Goal: Transaction & Acquisition: Purchase product/service

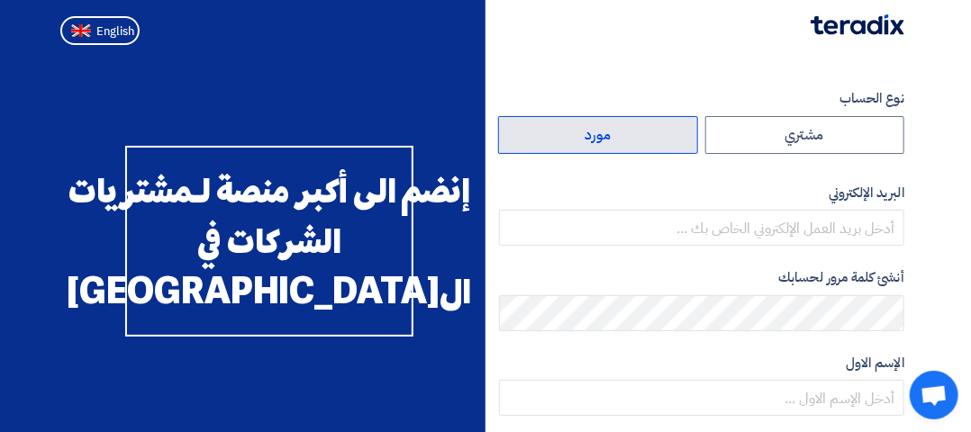
click at [590, 141] on label "مورد" at bounding box center [598, 135] width 200 height 38
click at [590, 141] on input "مورد" at bounding box center [598, 135] width 198 height 36
radio input "true"
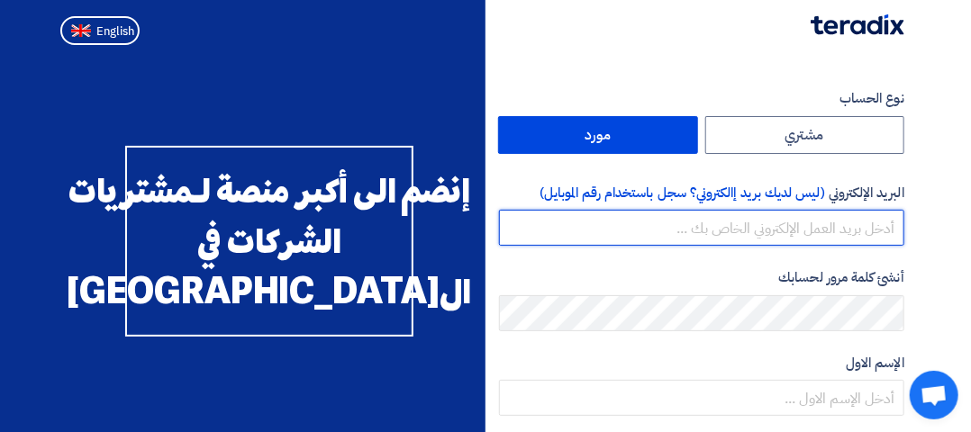
click at [779, 228] on input "email" at bounding box center [701, 228] width 405 height 36
type input "aimc1@hotmail.com"
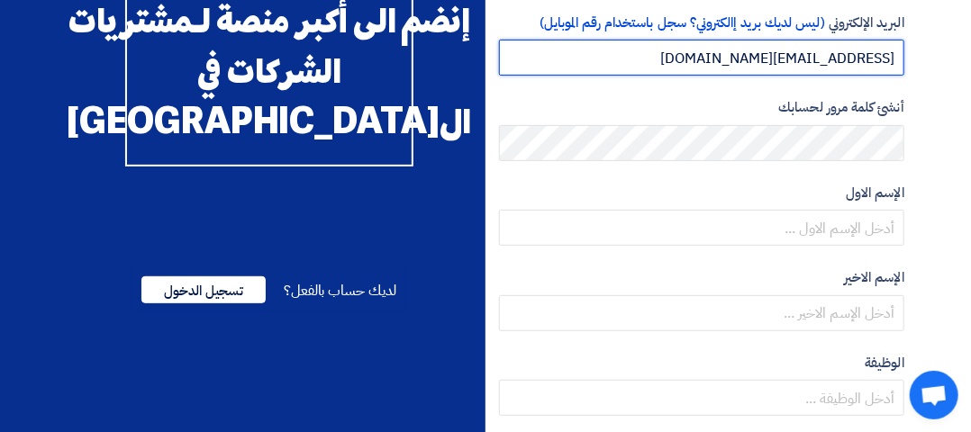
scroll to position [176, 0]
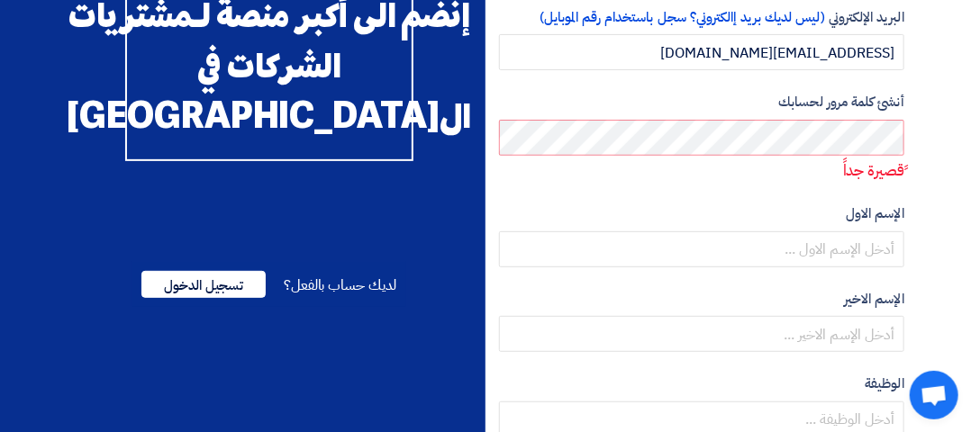
drag, startPoint x: 522, startPoint y: 206, endPoint x: 535, endPoint y: 182, distance: 27.4
click at [522, 206] on label "الإسم الاول" at bounding box center [701, 214] width 405 height 21
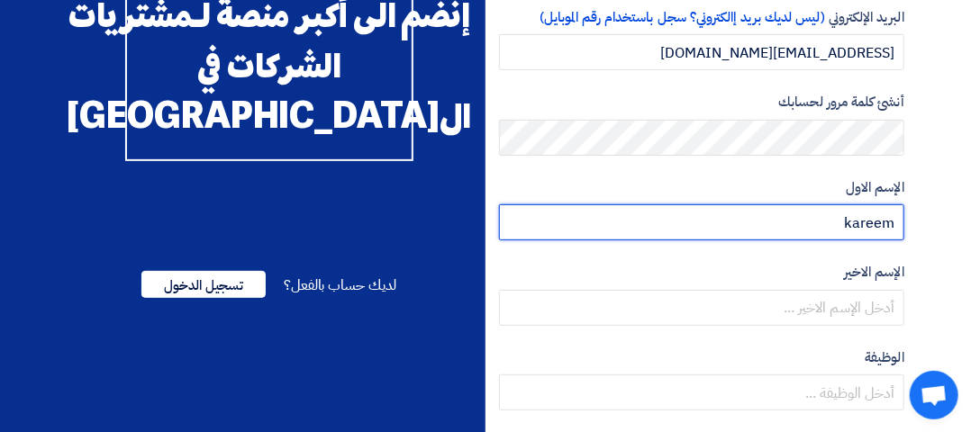
type input "kareem"
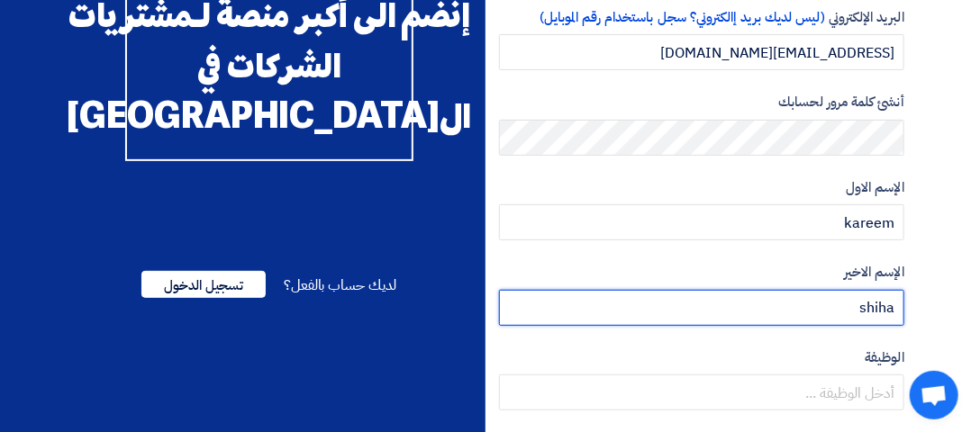
type input "shiha"
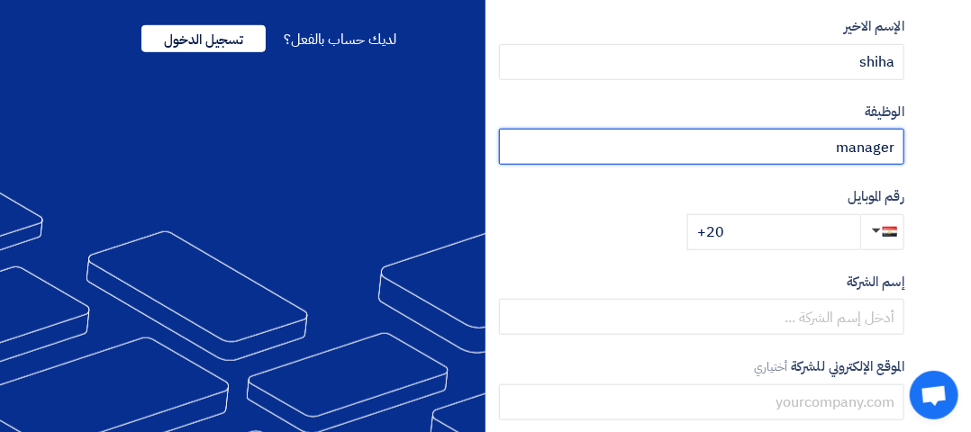
scroll to position [428, 0]
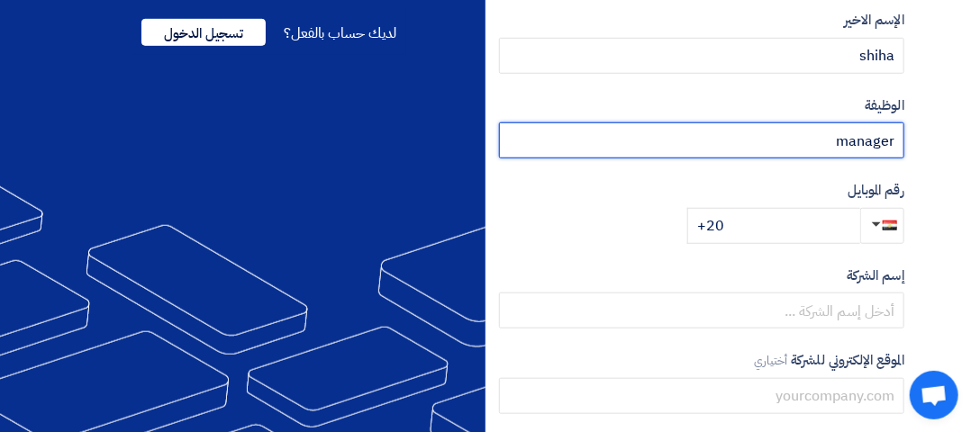
type input "manager"
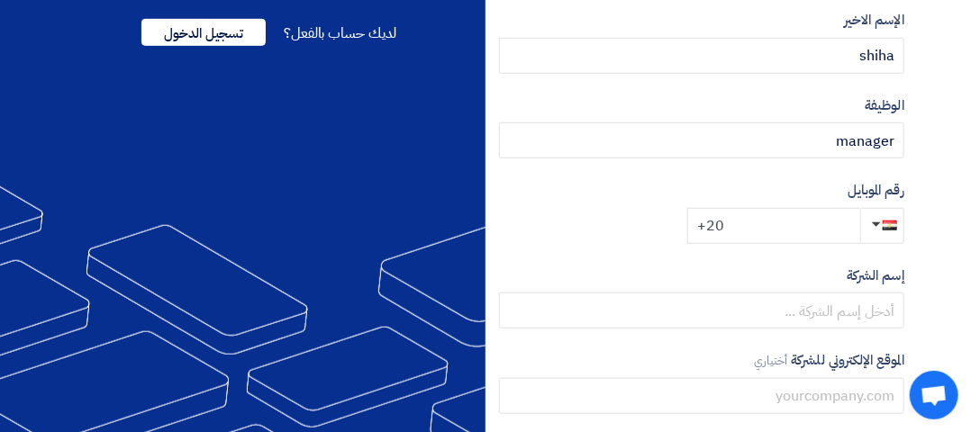
click at [760, 226] on input "+20" at bounding box center [773, 226] width 173 height 36
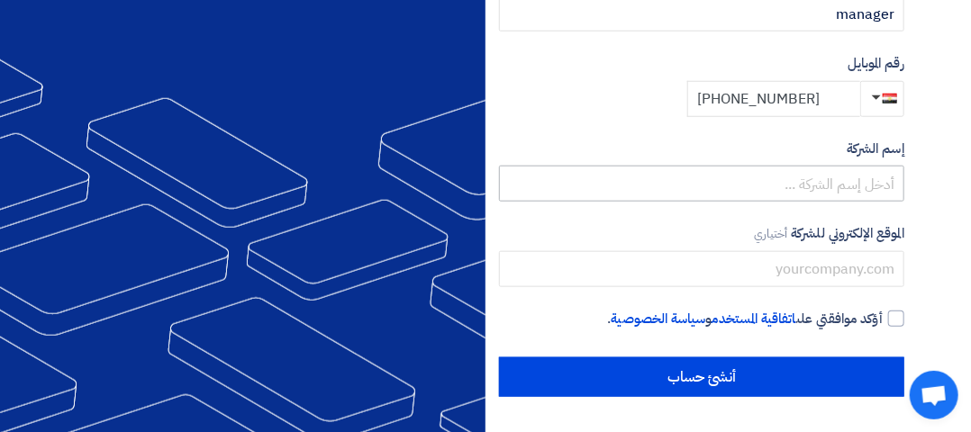
type input "+20 01009209525"
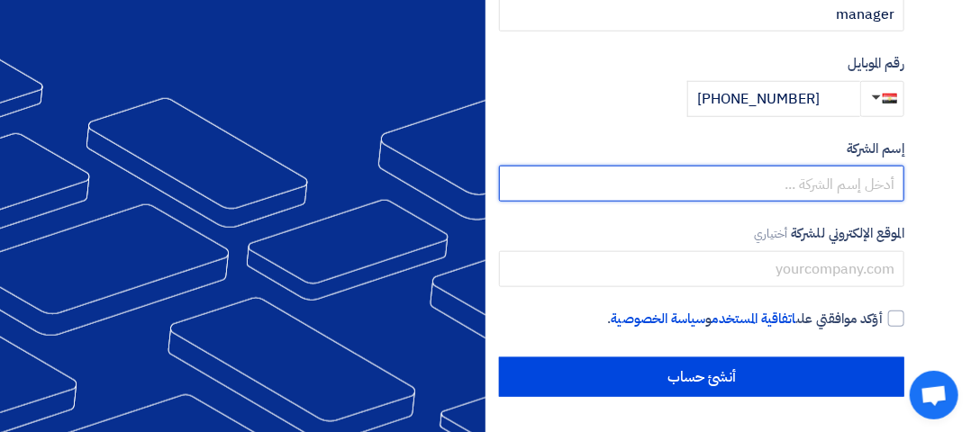
click at [867, 181] on input "text" at bounding box center [701, 184] width 405 height 36
click at [870, 182] on input "text" at bounding box center [701, 184] width 405 height 36
click at [895, 185] on input "arab importing co.aimc" at bounding box center [701, 184] width 405 height 36
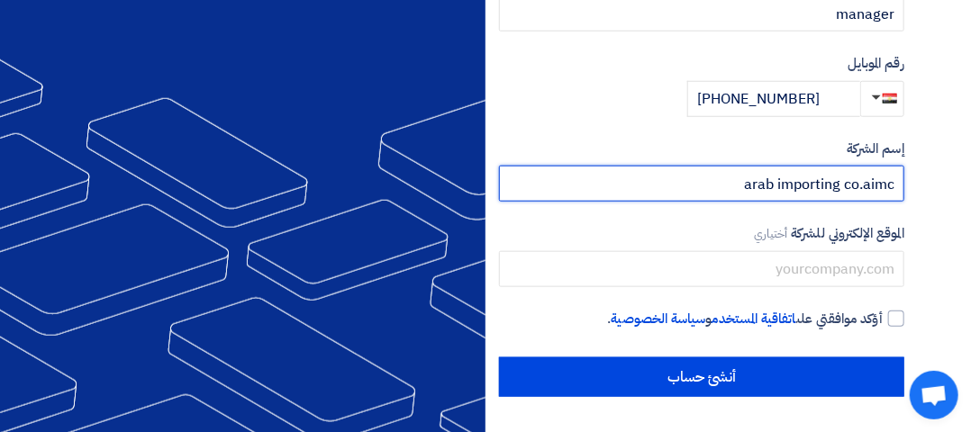
click at [869, 191] on input "arab importing co.aimc" at bounding box center [701, 184] width 405 height 36
type input "arab importing co.AIMC"
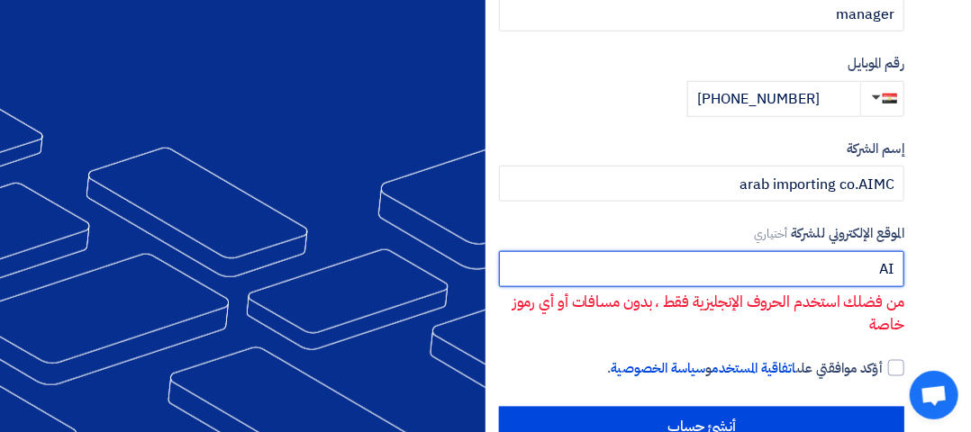
type input "A"
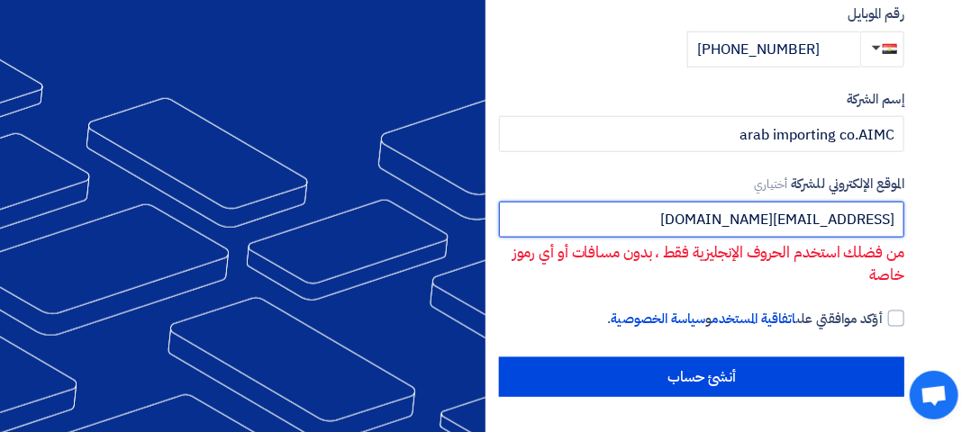
type input "aimc1@hotmail.com"
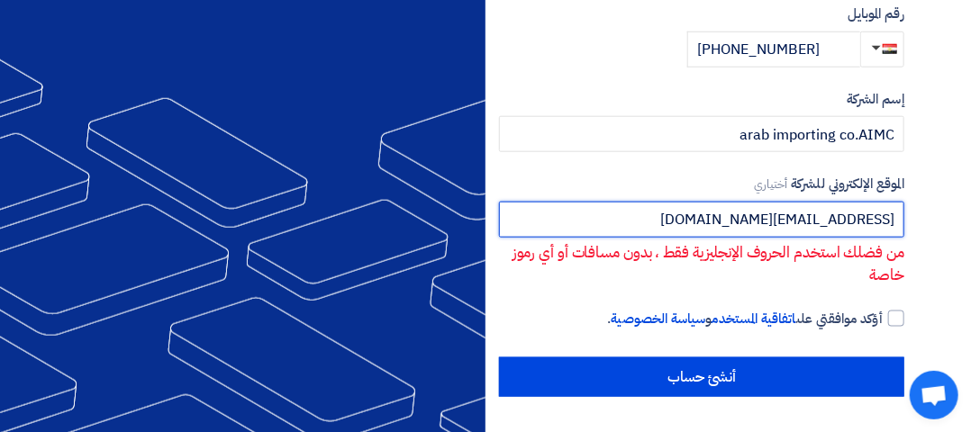
click at [818, 225] on input "aimc1@hotmail.com" at bounding box center [701, 220] width 405 height 36
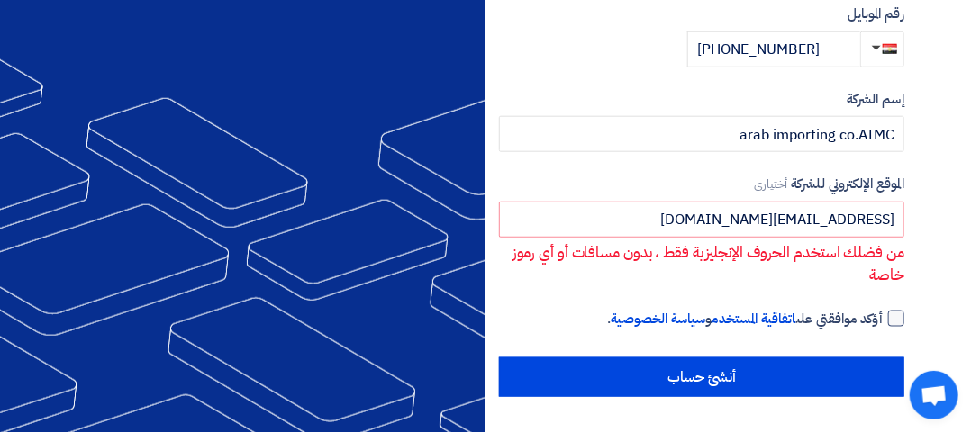
click at [896, 318] on div at bounding box center [896, 319] width 16 height 16
click at [883, 318] on input "أؤكد موافقتي على اتفاقية المستخدم و سياسة الخصوصية ." at bounding box center [679, 327] width 405 height 36
checkbox input "true"
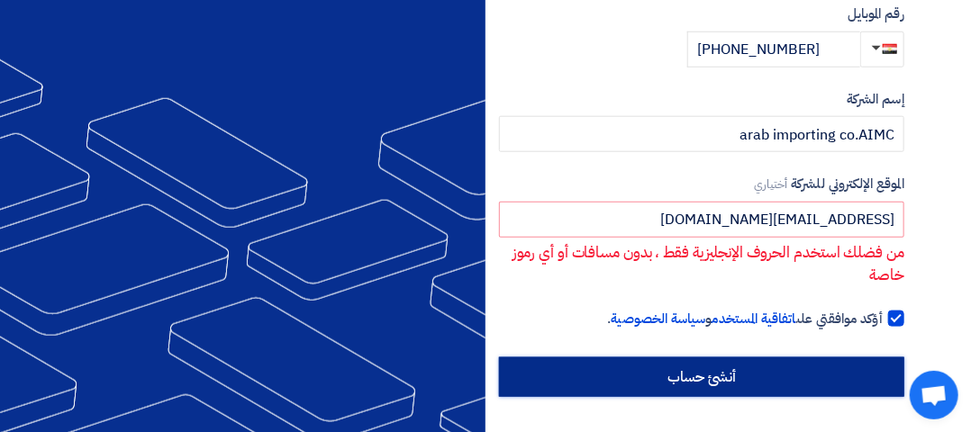
click at [841, 386] on input "أنشئ حساب" at bounding box center [701, 378] width 405 height 40
click at [804, 367] on input "أنشئ حساب" at bounding box center [701, 378] width 405 height 40
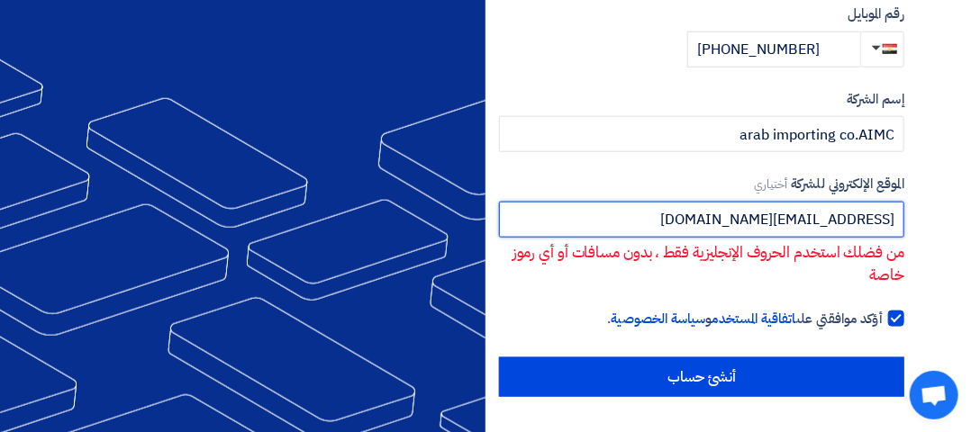
click at [836, 223] on input "aimc1@hotmail.com" at bounding box center [701, 220] width 405 height 36
click at [836, 221] on input "aimc1@hotmail.com" at bounding box center [701, 220] width 405 height 36
click at [836, 218] on input "aimc1@hotmail.com" at bounding box center [701, 220] width 405 height 36
type input "aimc1@mail.com"
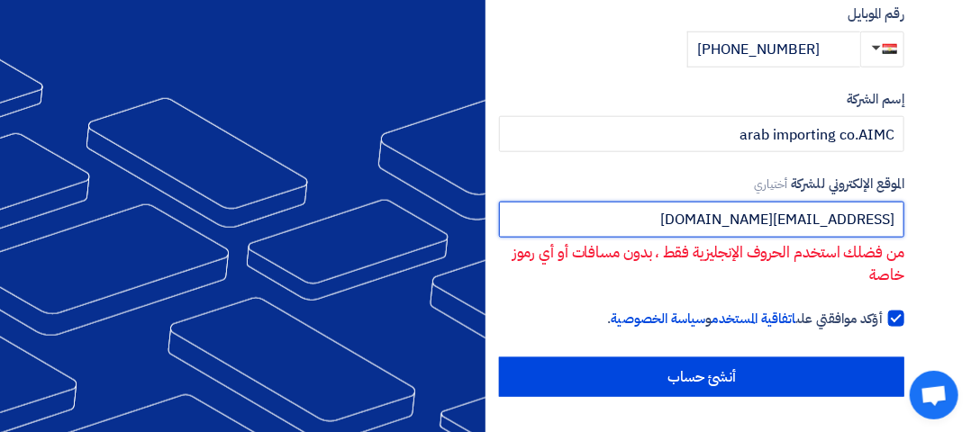
click at [786, 223] on input "aimc1@mail.com" at bounding box center [701, 220] width 405 height 36
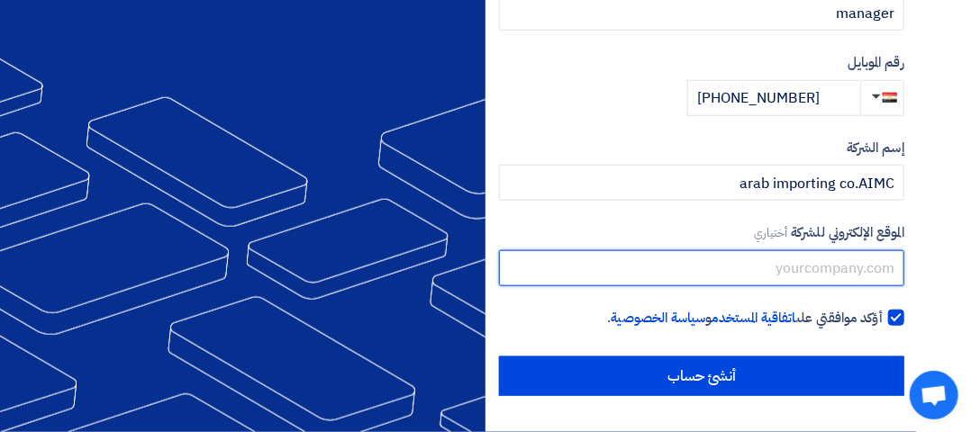
scroll to position [555, 0]
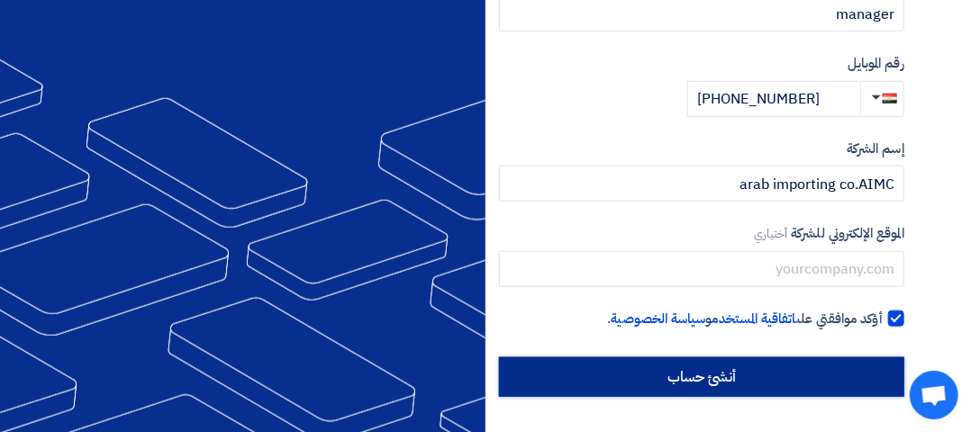
click at [863, 382] on input "أنشئ حساب" at bounding box center [701, 378] width 405 height 40
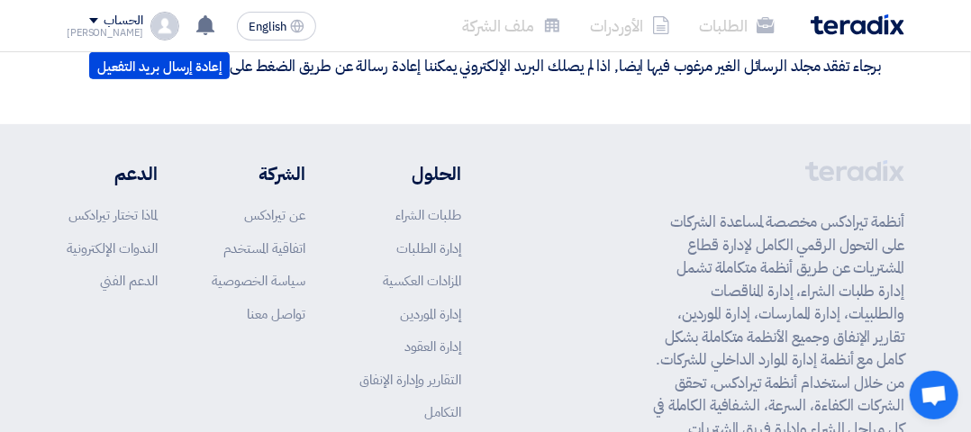
scroll to position [322, 0]
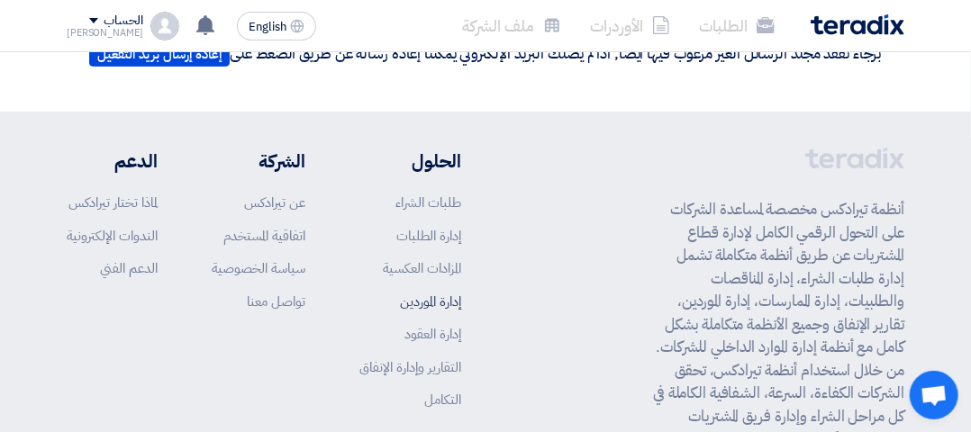
click at [436, 310] on link "إدارة الموردين" at bounding box center [430, 302] width 61 height 20
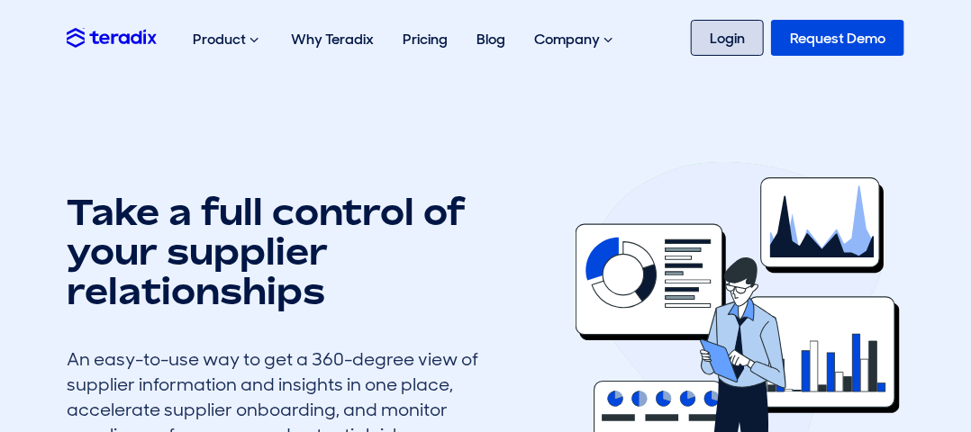
click at [753, 50] on link "Login" at bounding box center [727, 38] width 73 height 36
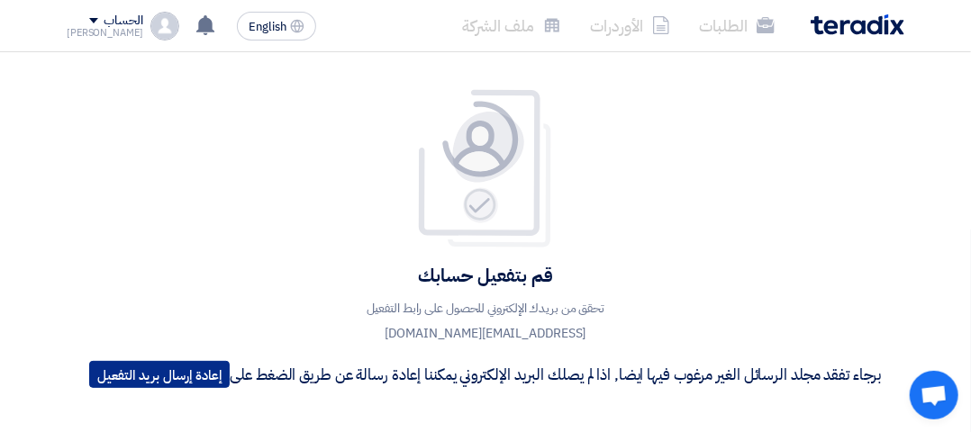
click at [137, 372] on button "إعادة إرسال بريد التفعيل" at bounding box center [159, 374] width 141 height 27
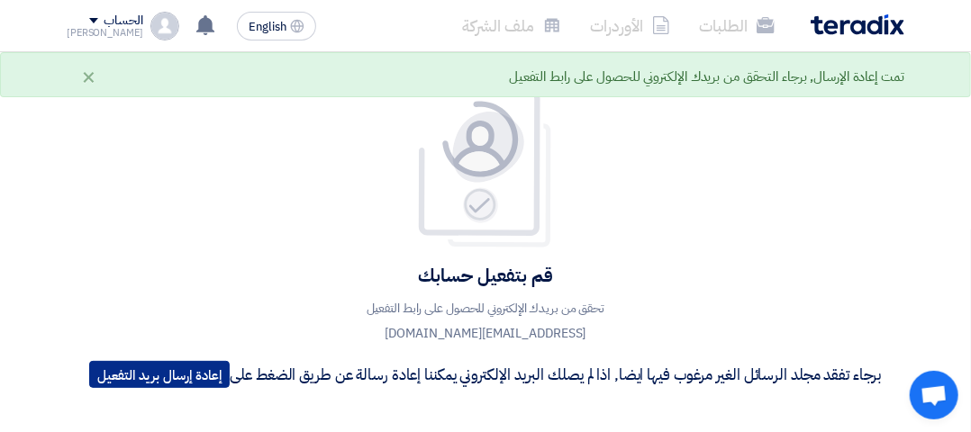
click at [150, 365] on button "إعادة إرسال بريد التفعيل" at bounding box center [159, 374] width 141 height 27
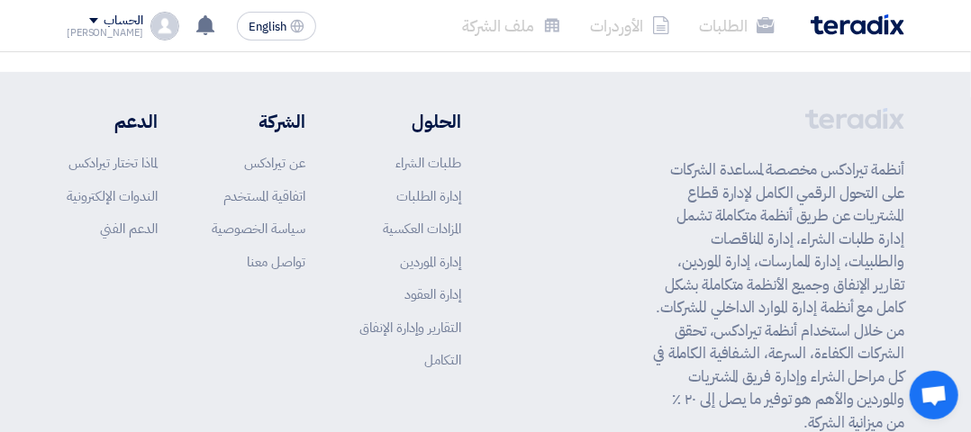
scroll to position [382, 0]
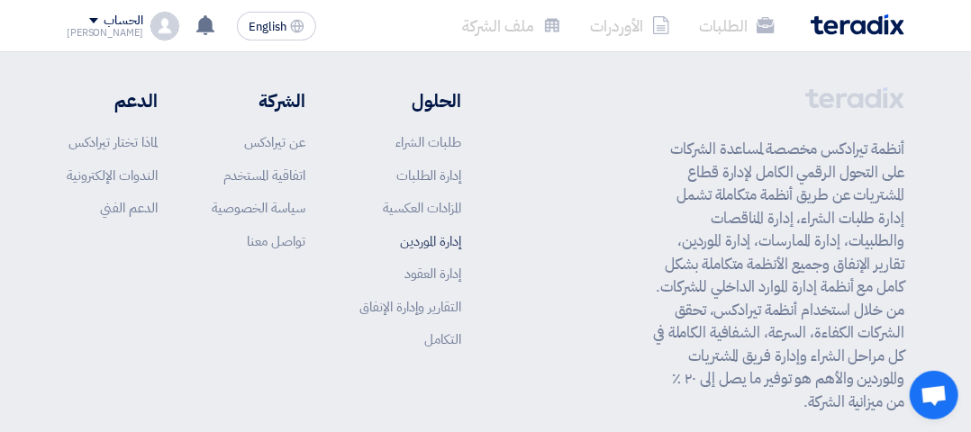
click at [447, 242] on link "إدارة الموردين" at bounding box center [430, 242] width 61 height 20
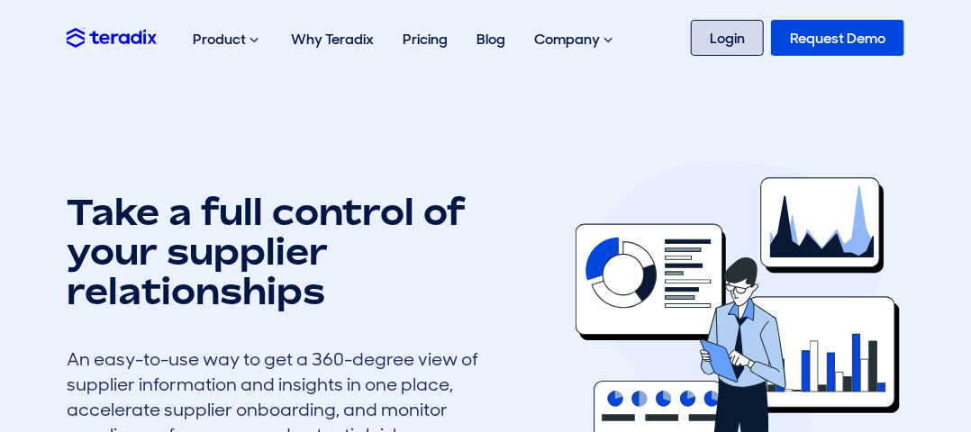
click at [739, 43] on link "Login" at bounding box center [727, 38] width 73 height 36
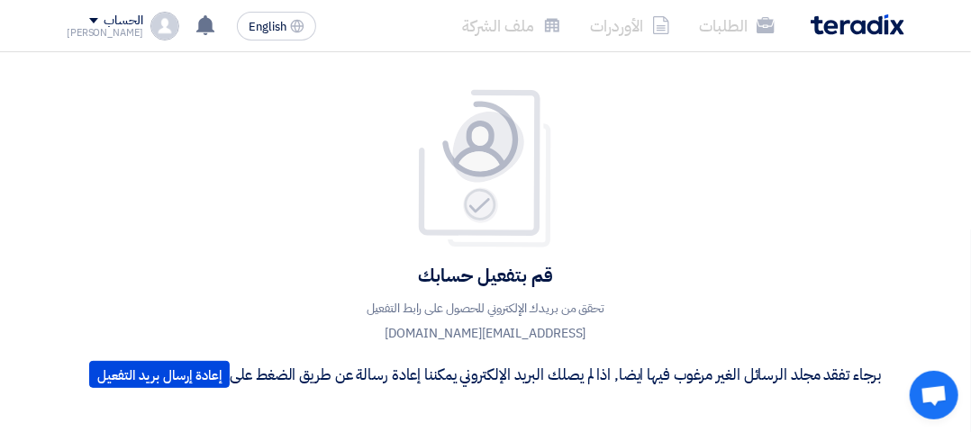
click at [836, 224] on div "قم بتفعيل حسابك تحقق من بريدك الإلكتروني للحصول على رابط التفعيل [EMAIL_ADDRESS…" at bounding box center [485, 242] width 819 height 309
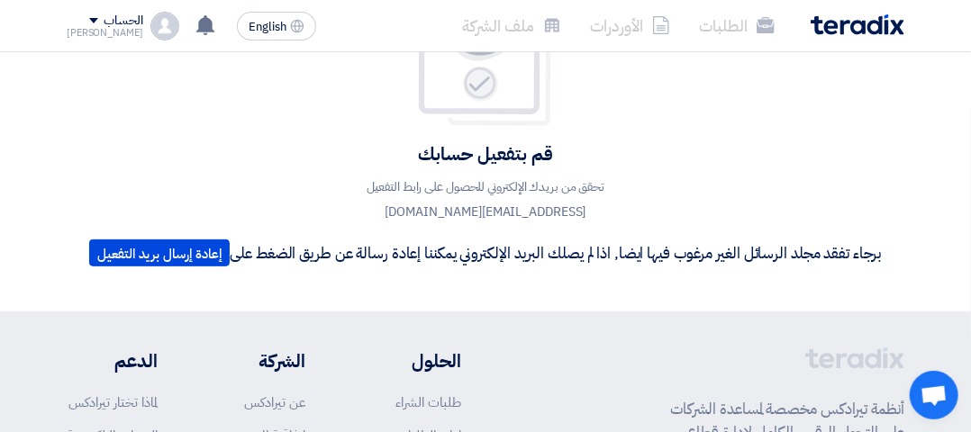
scroll to position [124, 0]
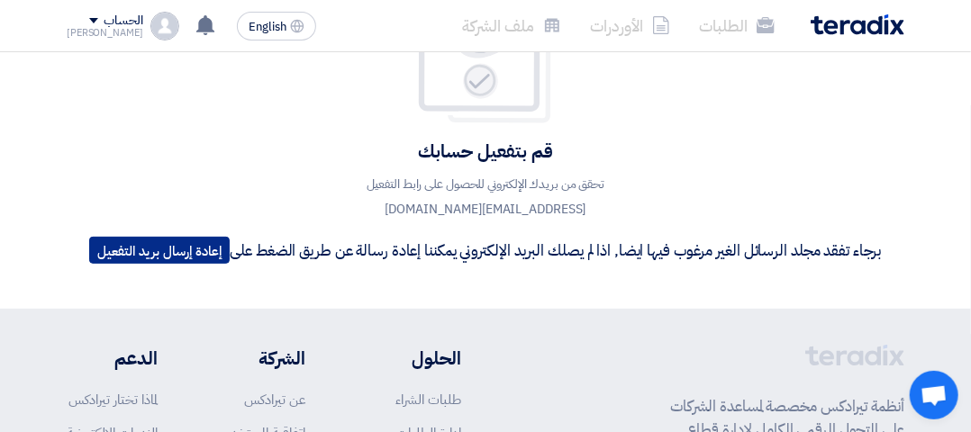
click at [124, 253] on button "إعادة إرسال بريد التفعيل" at bounding box center [159, 250] width 141 height 27
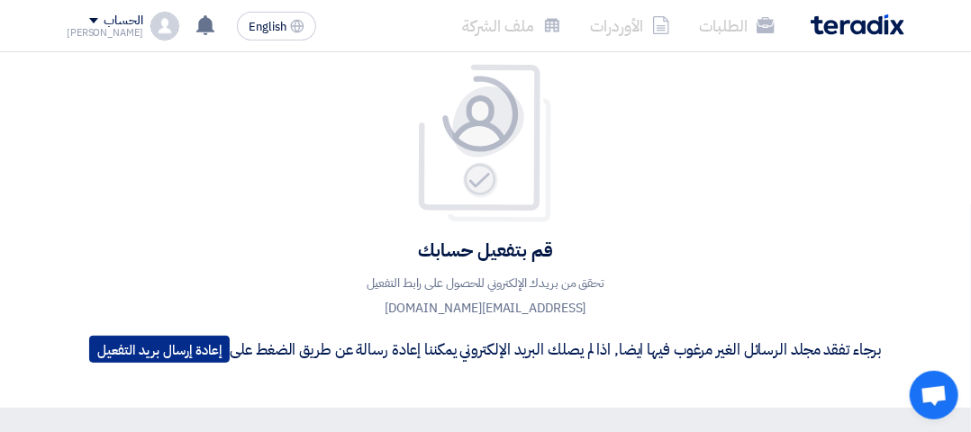
scroll to position [0, 0]
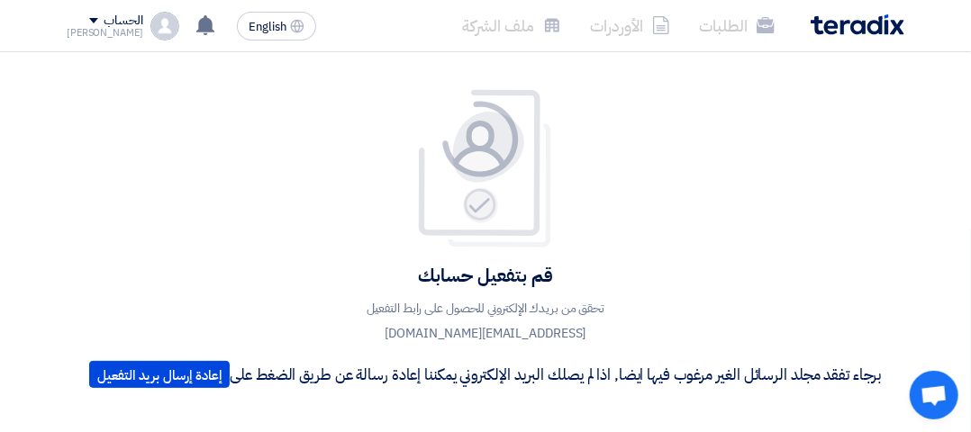
drag, startPoint x: 820, startPoint y: 235, endPoint x: 820, endPoint y: 250, distance: 15.3
click at [820, 242] on div "قم بتفعيل حسابك تحقق من بريدك الإلكتروني للحصول على رابط التفعيل [EMAIL_ADDRESS…" at bounding box center [485, 242] width 819 height 309
drag, startPoint x: 758, startPoint y: 186, endPoint x: 764, endPoint y: 151, distance: 34.8
click at [764, 152] on div "قم بتفعيل حسابك تحقق من بريدك الإلكتروني للحصول على رابط التفعيل [EMAIL_ADDRESS…" at bounding box center [485, 242] width 819 height 309
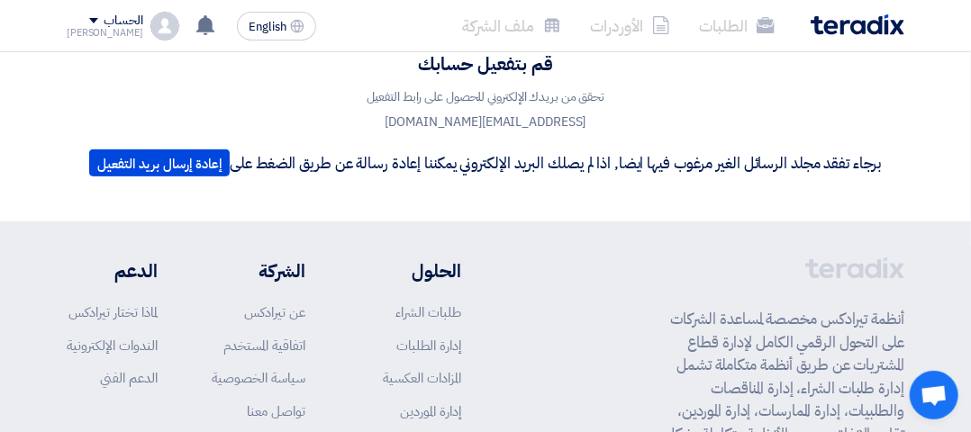
scroll to position [216, 0]
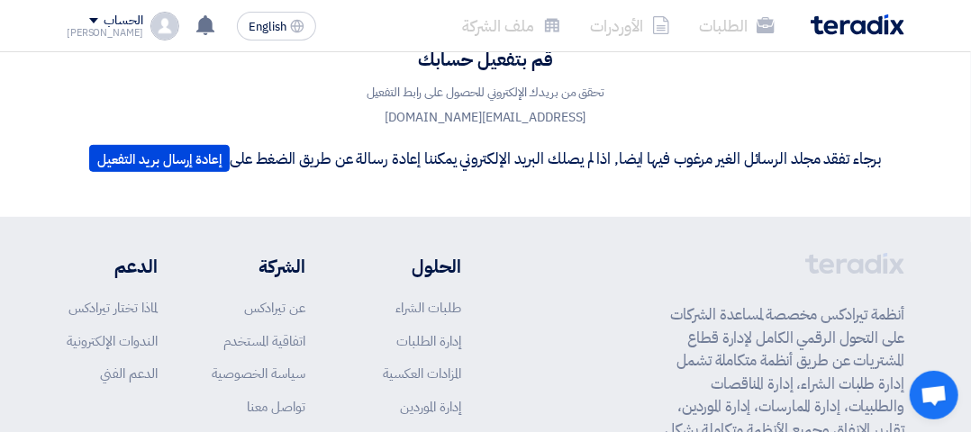
click at [608, 135] on div "قم بتفعيل حسابك تحقق من بريدك الإلكتروني للحصول على رابط التفعيل [EMAIL_ADDRESS…" at bounding box center [485, 26] width 819 height 309
click at [68, 14] on div "الحساب" at bounding box center [105, 21] width 77 height 15
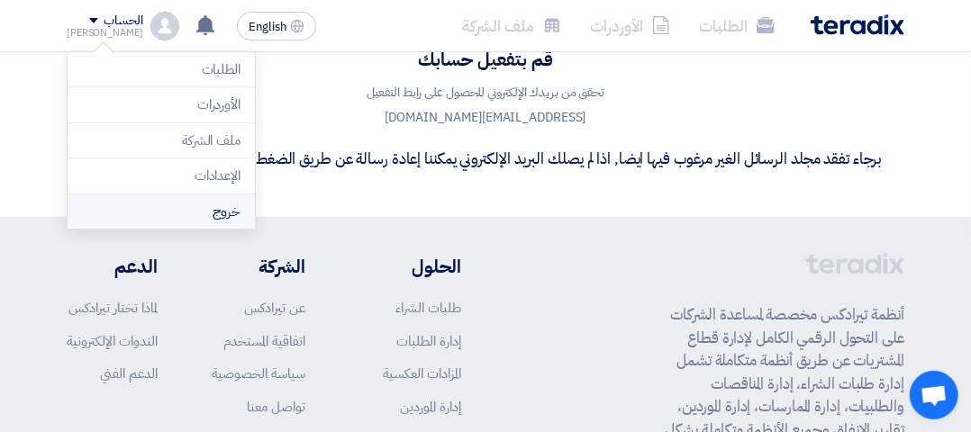
click at [206, 199] on li "خروج" at bounding box center [161, 212] width 187 height 35
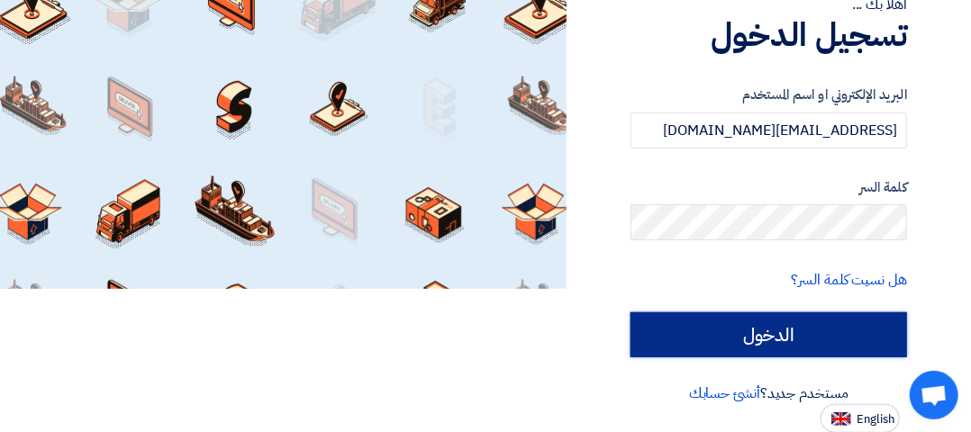
click at [789, 332] on input "الدخول" at bounding box center [769, 335] width 277 height 45
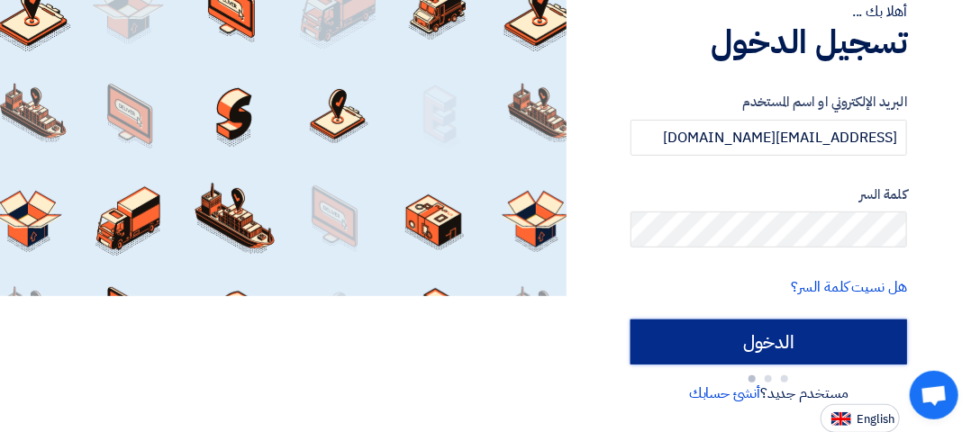
scroll to position [143, 0]
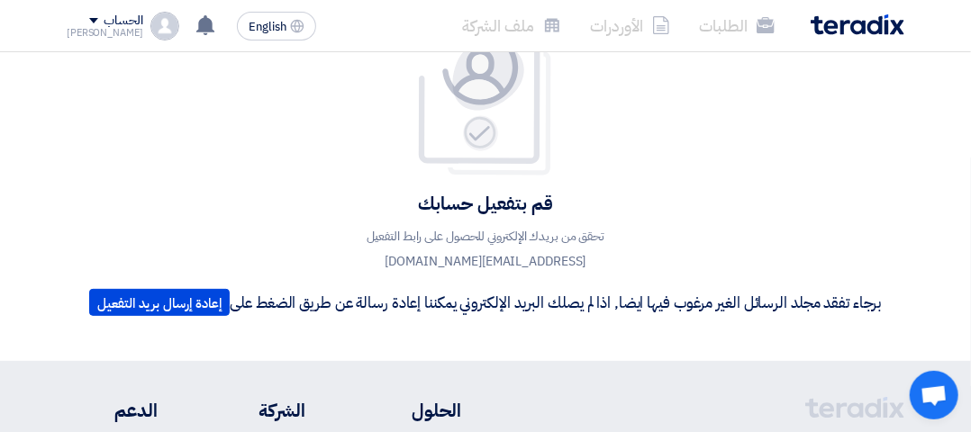
scroll to position [42, 0]
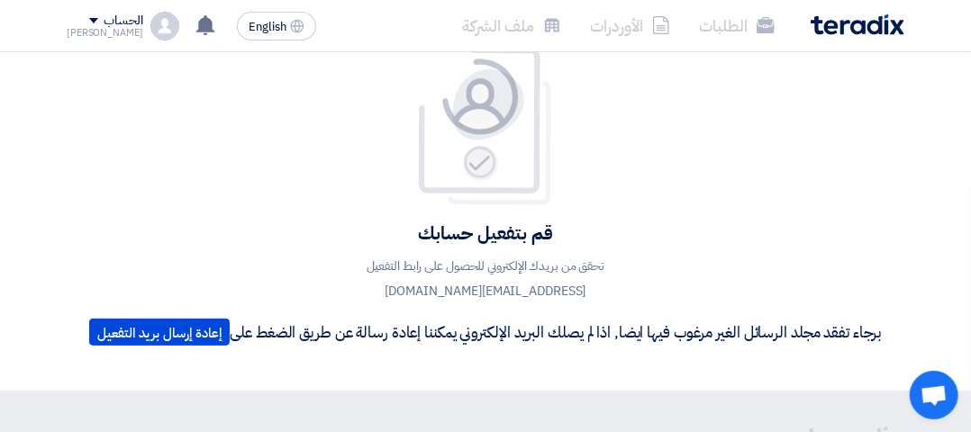
click at [793, 159] on div "قم بتفعيل حسابك تحقق من بريدك الإلكتروني للحصول على رابط التفعيل [EMAIL_ADDRESS…" at bounding box center [485, 200] width 819 height 309
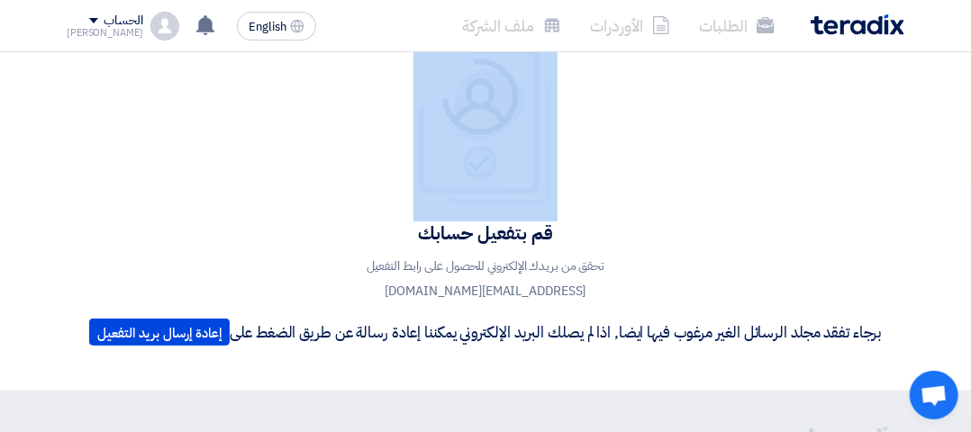
click at [793, 159] on div "قم بتفعيل حسابك تحقق من بريدك الإلكتروني للحصول على رابط التفعيل [EMAIL_ADDRESS…" at bounding box center [485, 200] width 819 height 309
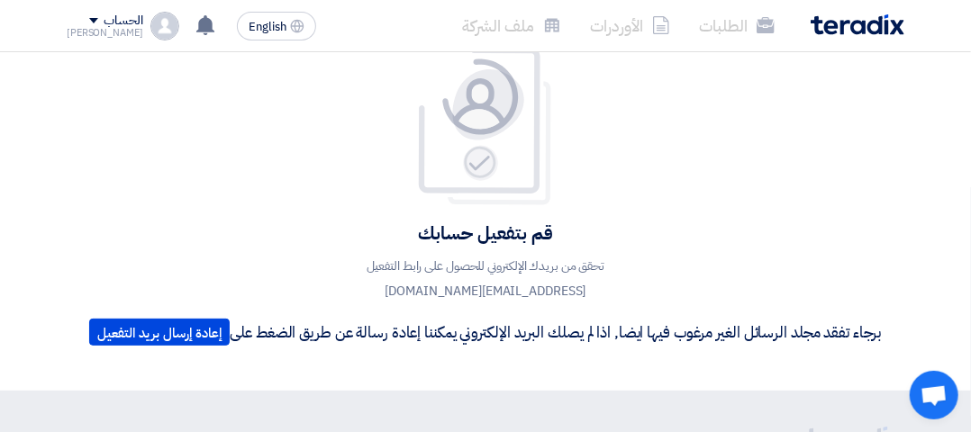
click at [793, 159] on div "قم بتفعيل حسابك تحقق من بريدك الإلكتروني للحصول على رابط التفعيل [EMAIL_ADDRESS…" at bounding box center [485, 200] width 819 height 309
click at [777, 129] on div "قم بتفعيل حسابك تحقق من بريدك الإلكتروني للحصول على رابط التفعيل [EMAIL_ADDRESS…" at bounding box center [485, 200] width 819 height 309
click at [104, 28] on div "الحساب" at bounding box center [123, 21] width 39 height 15
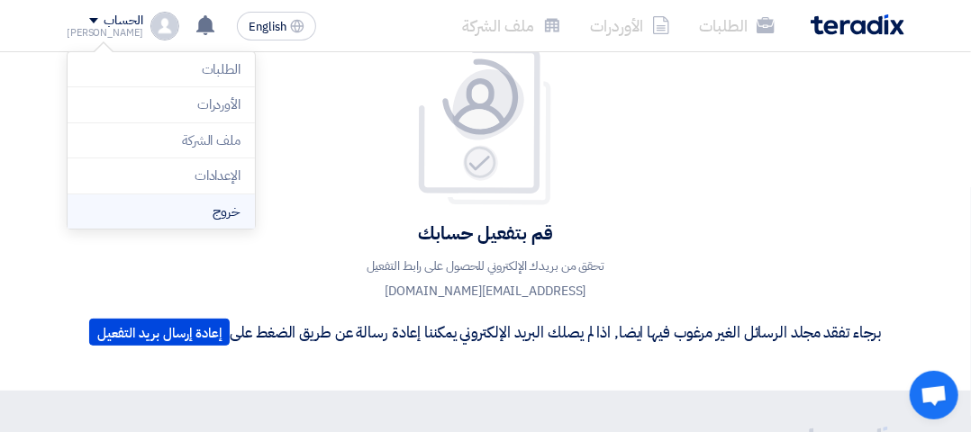
click at [152, 205] on li "خروج" at bounding box center [161, 212] width 187 height 35
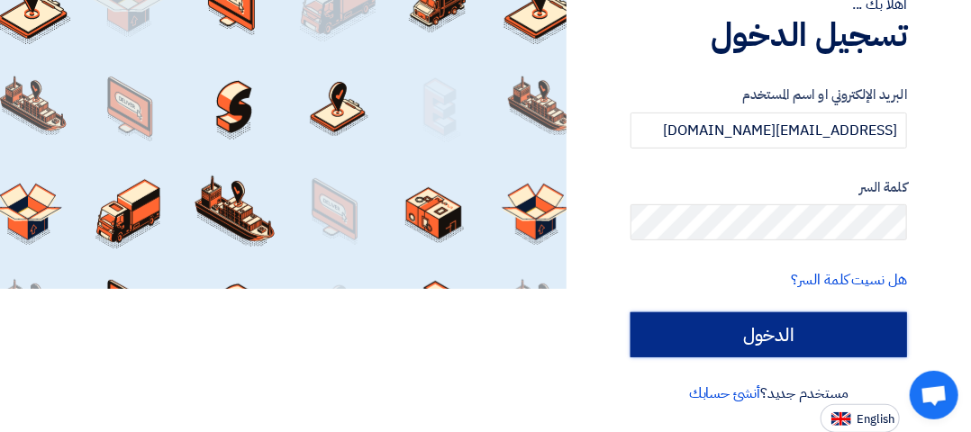
click at [852, 338] on input "الدخول" at bounding box center [769, 335] width 277 height 45
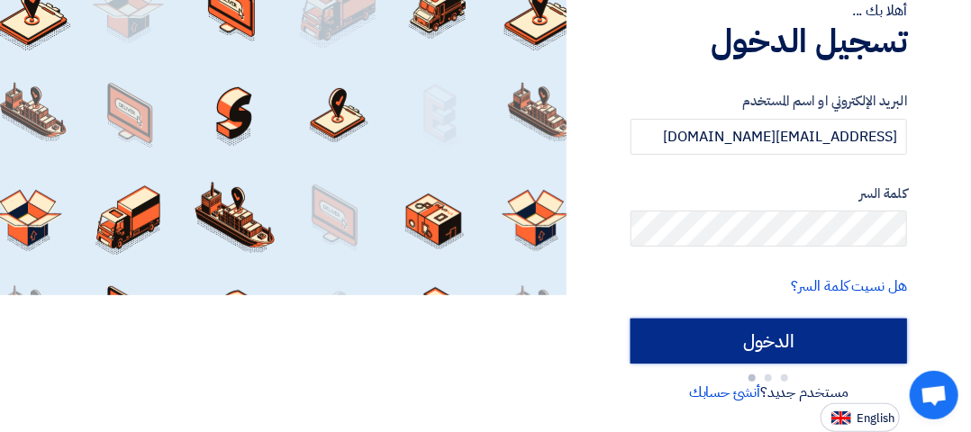
scroll to position [136, 0]
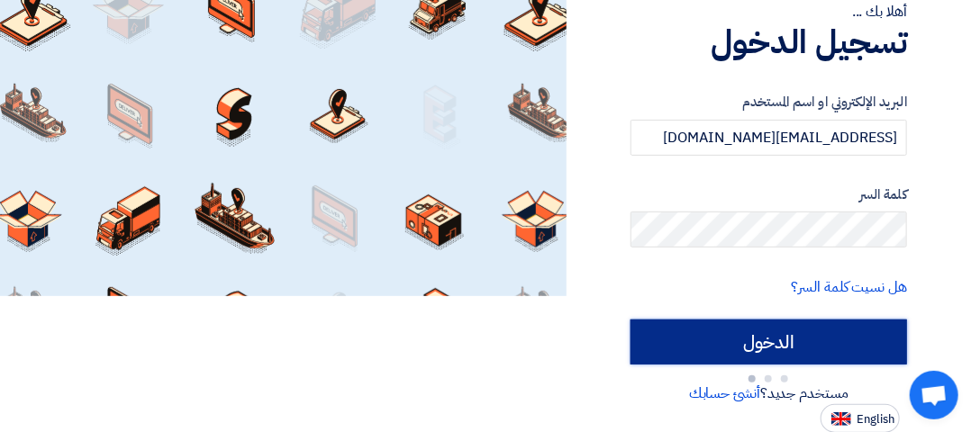
click at [852, 338] on input "الدخول" at bounding box center [769, 342] width 277 height 45
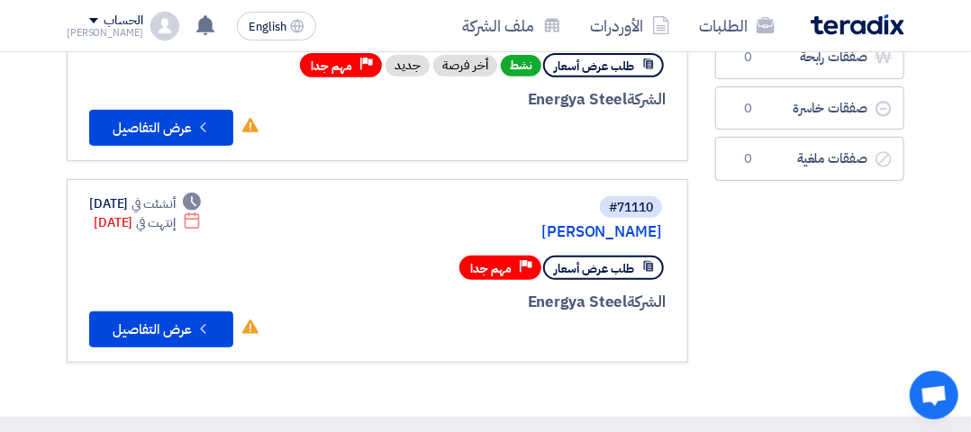
scroll to position [174, 0]
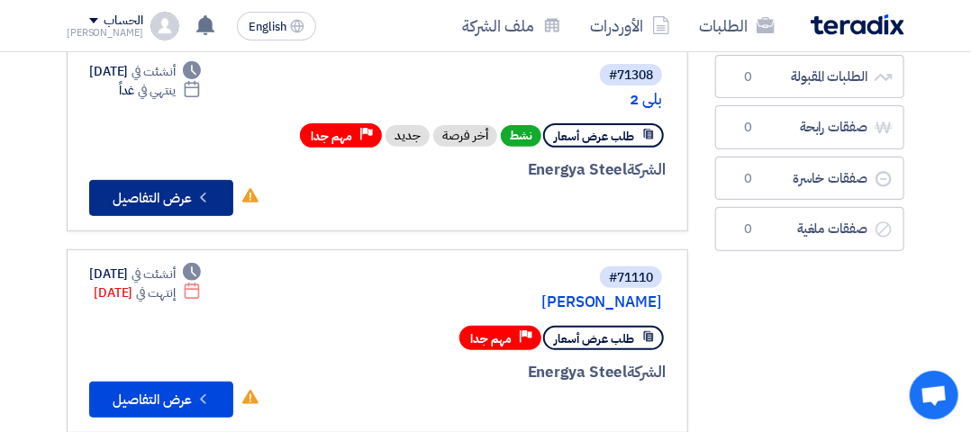
click at [174, 201] on button "Check details عرض التفاصيل" at bounding box center [161, 198] width 144 height 36
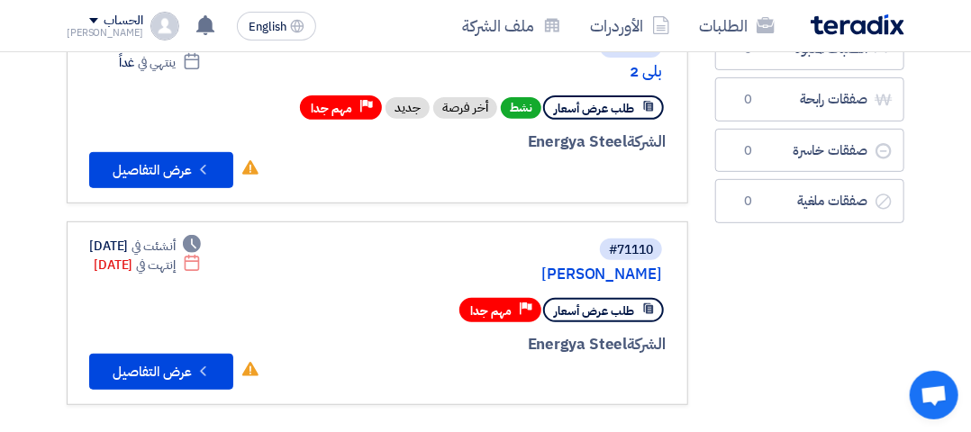
scroll to position [206, 0]
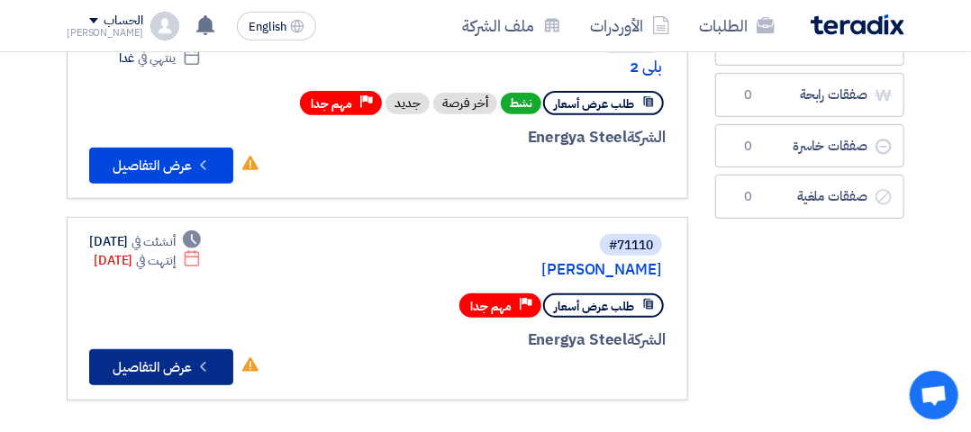
click at [134, 376] on button "Check details عرض التفاصيل" at bounding box center [161, 368] width 144 height 36
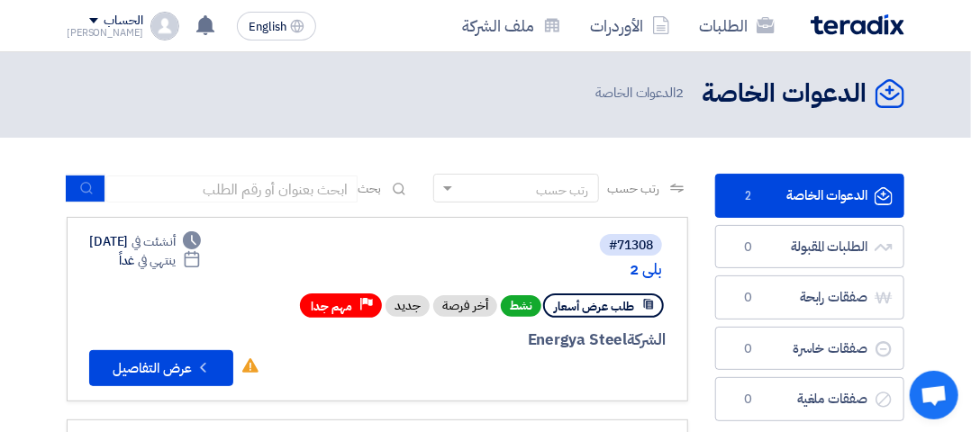
scroll to position [28, 0]
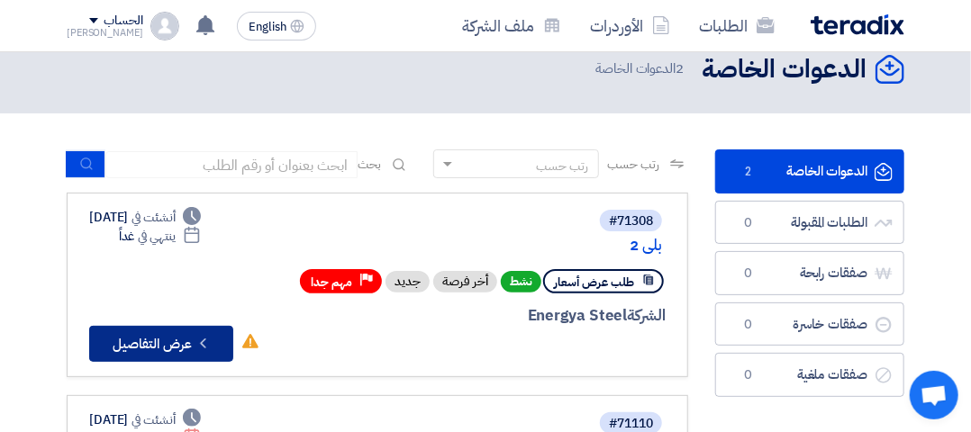
click at [174, 328] on button "Check details عرض التفاصيل" at bounding box center [161, 344] width 144 height 36
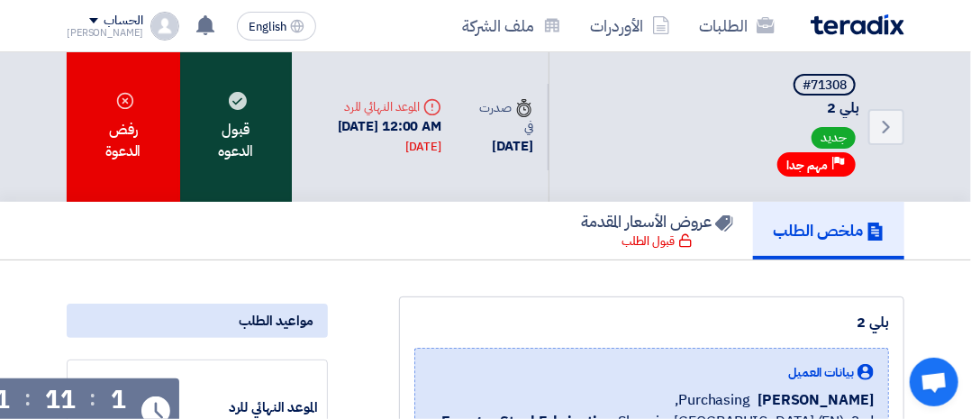
click at [241, 148] on div "قبول الدعوه" at bounding box center [236, 127] width 112 height 150
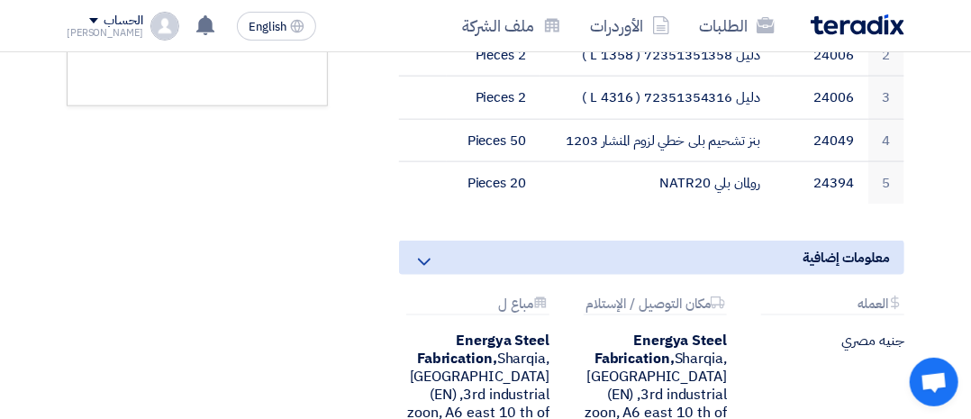
scroll to position [347, 0]
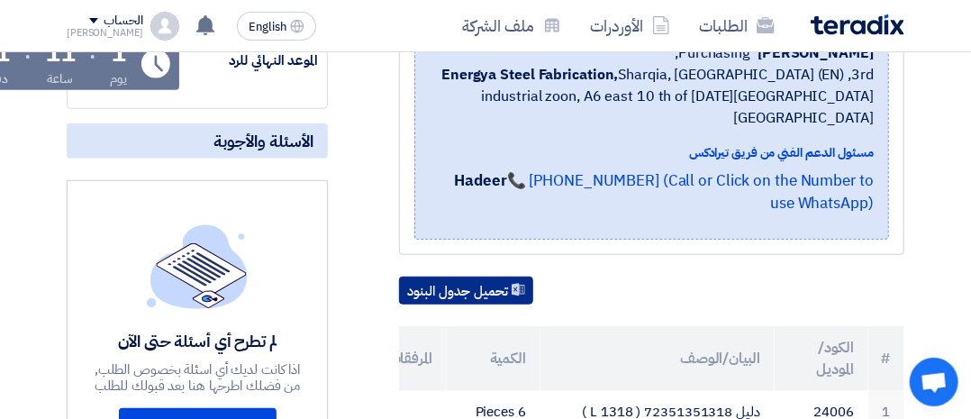
click at [447, 277] on button "تحميل جدول البنود" at bounding box center [466, 291] width 134 height 29
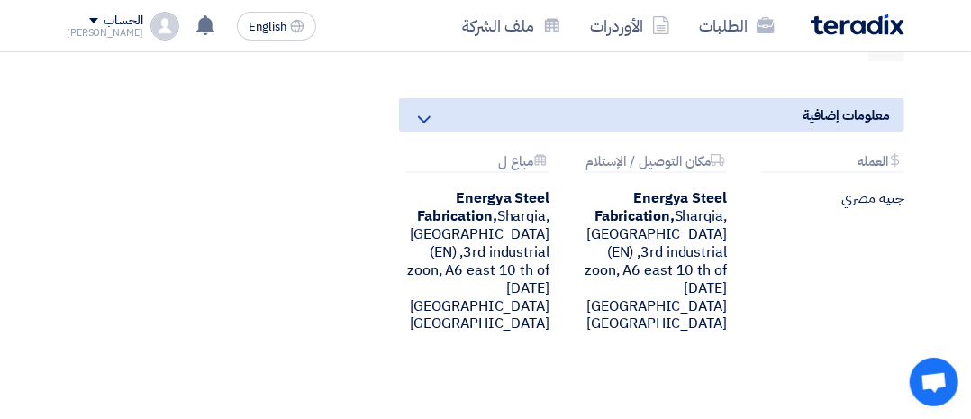
scroll to position [905, 0]
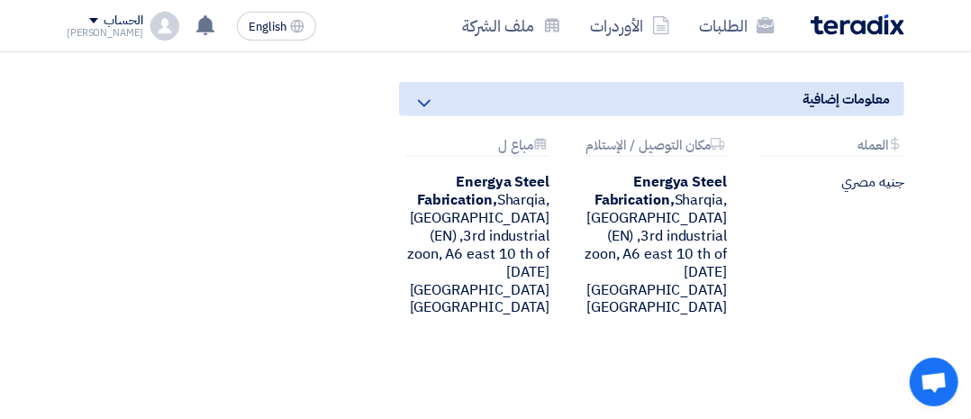
drag, startPoint x: 738, startPoint y: 336, endPoint x: 935, endPoint y: 285, distance: 203.9
click at [958, 405] on div at bounding box center [958, 405] width 0 height 0
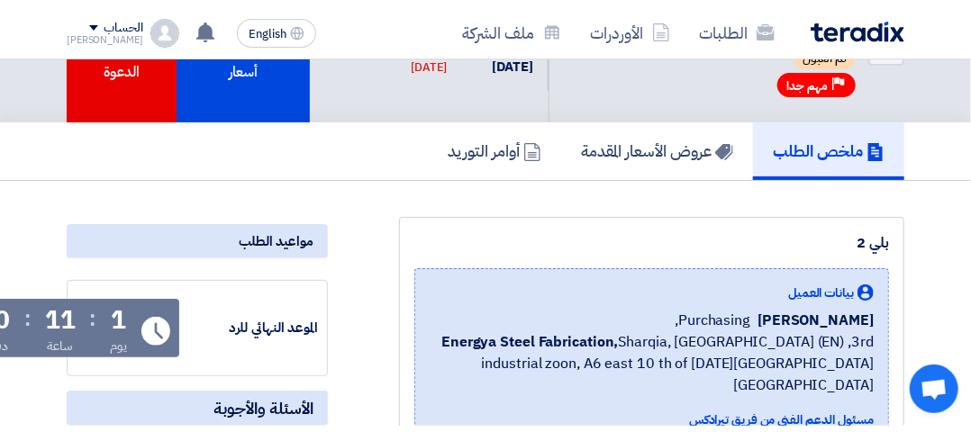
scroll to position [40, 0]
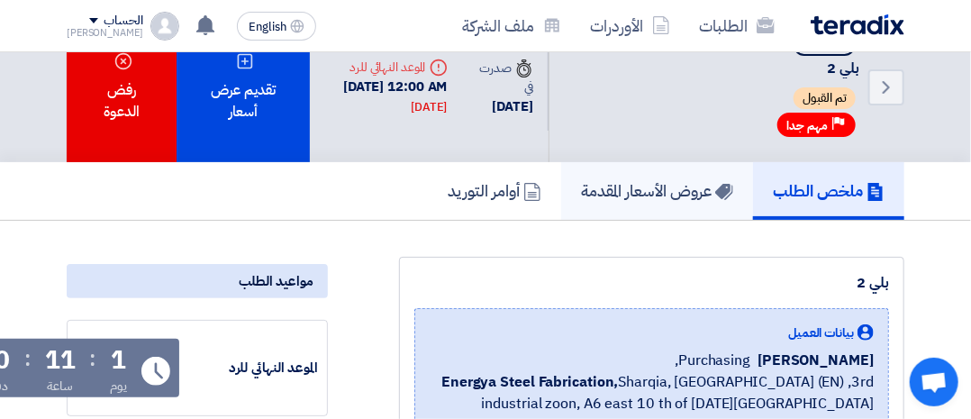
click at [626, 199] on h5 "عروض الأسعار المقدمة" at bounding box center [657, 190] width 152 height 21
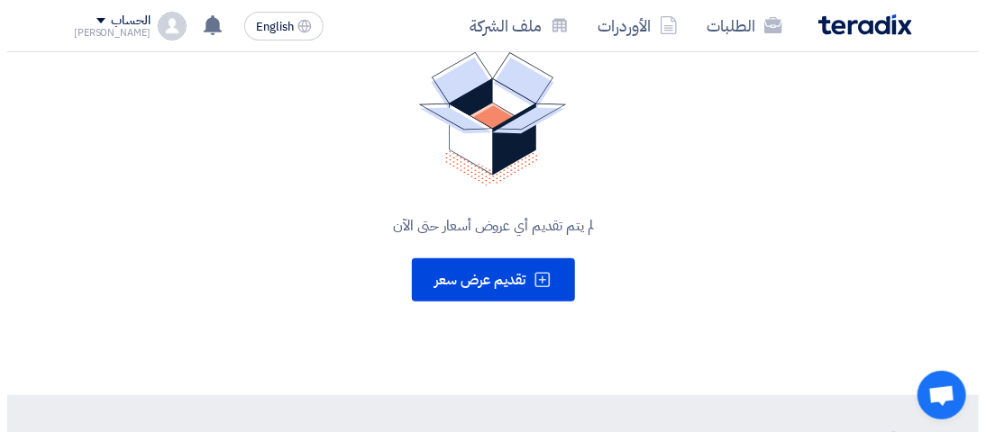
scroll to position [291, 0]
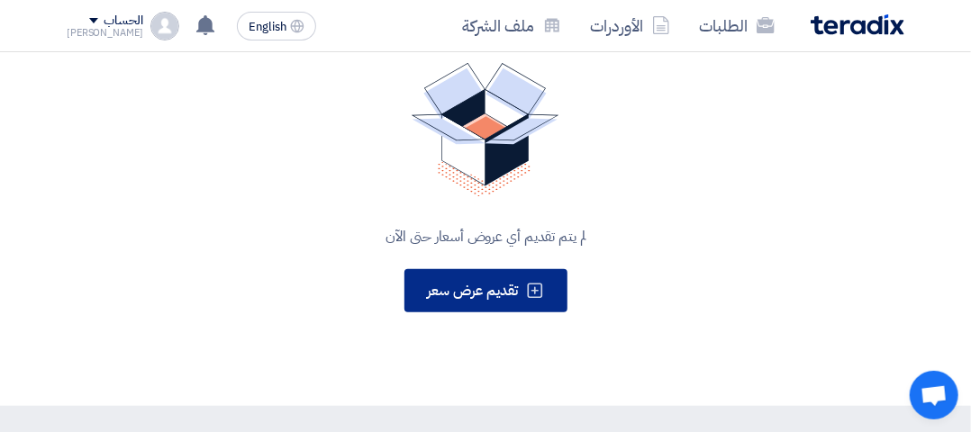
click at [497, 285] on span "تقديم عرض سعر" at bounding box center [473, 291] width 91 height 22
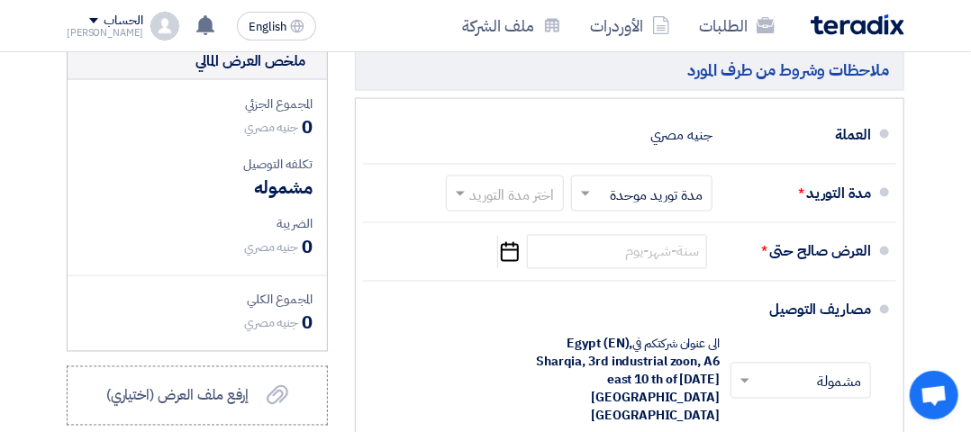
scroll to position [1004, 0]
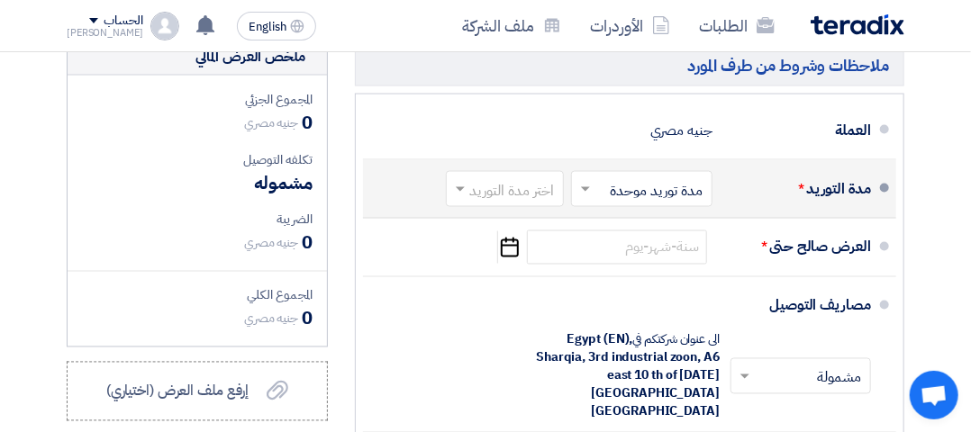
click at [497, 204] on input "text" at bounding box center [501, 190] width 109 height 26
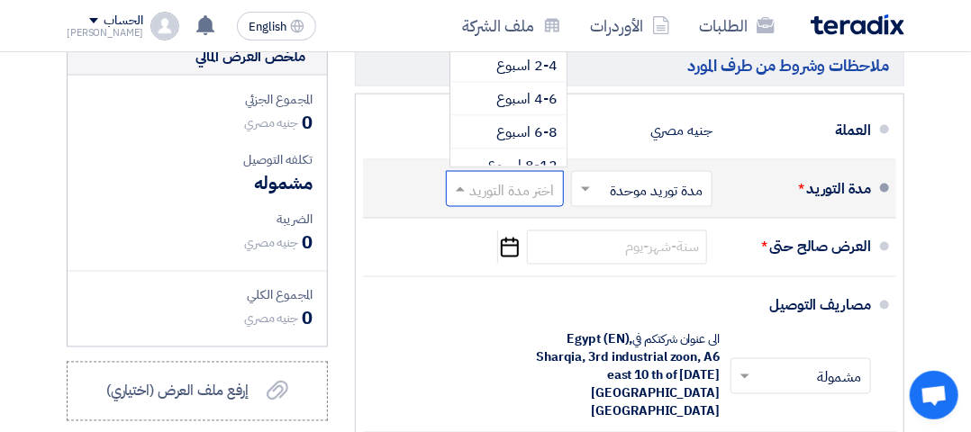
click at [633, 204] on input "text" at bounding box center [638, 190] width 132 height 26
click at [515, 204] on input "text" at bounding box center [501, 190] width 109 height 26
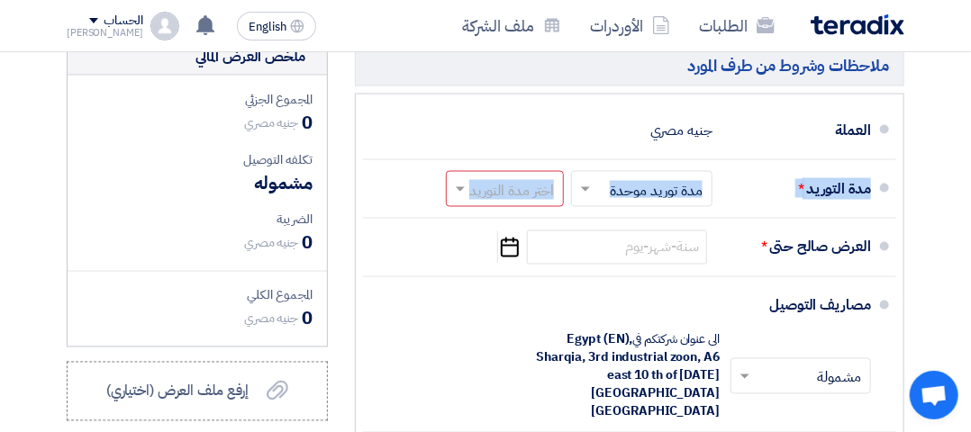
drag, startPoint x: 970, startPoint y: 236, endPoint x: 984, endPoint y: 221, distance: 20.4
click at [971, 221] on html "الطلبات الأوردرات ملف الشركة English EN لا توجد إشعارات جديدة لديك الحساب Kareem" at bounding box center [485, 128] width 971 height 2264
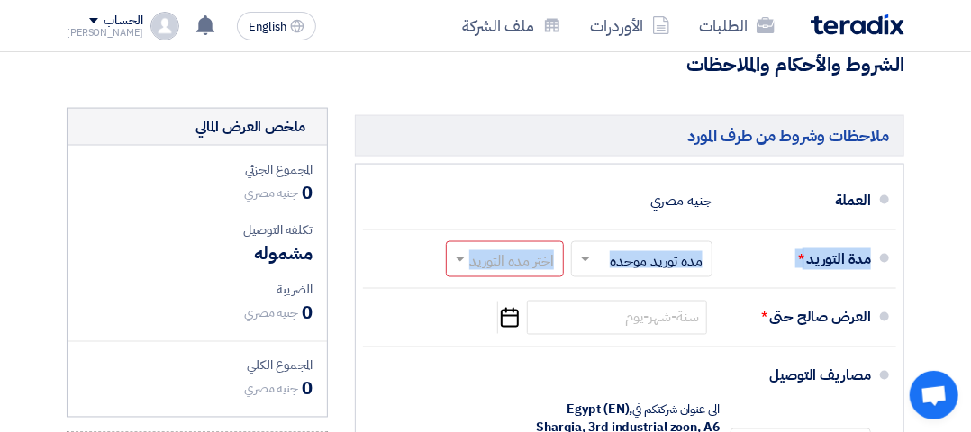
scroll to position [866, 0]
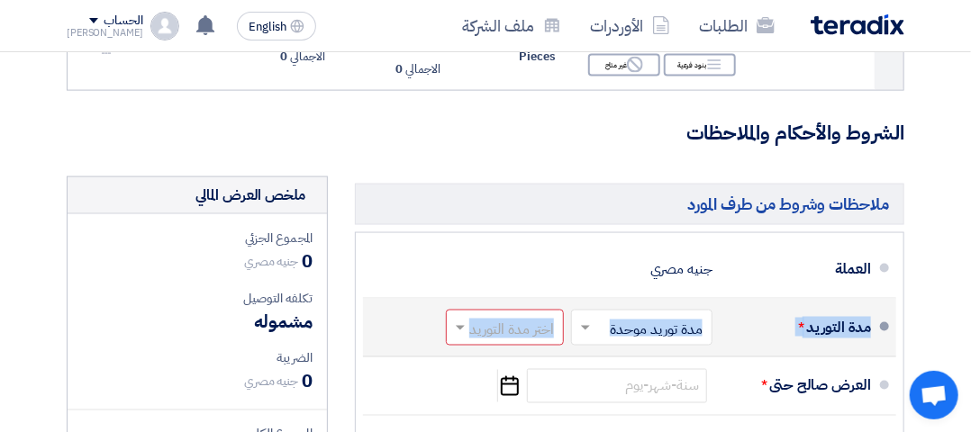
click at [483, 342] on input "text" at bounding box center [501, 329] width 109 height 26
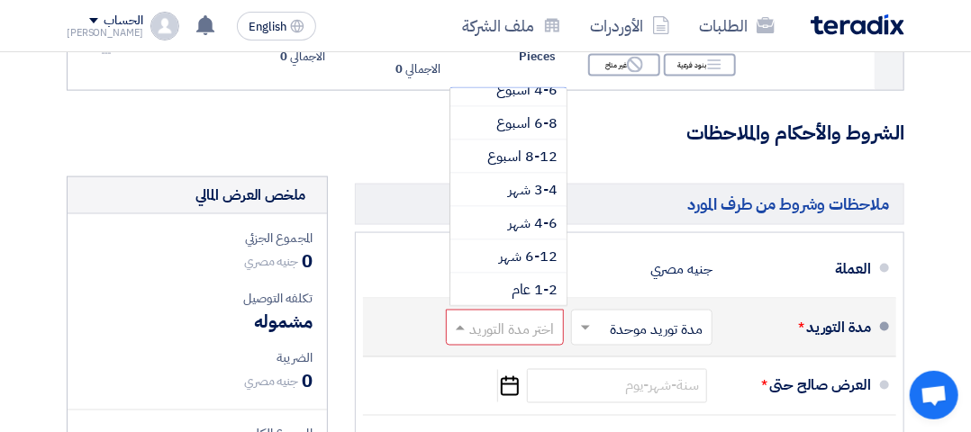
scroll to position [0, 0]
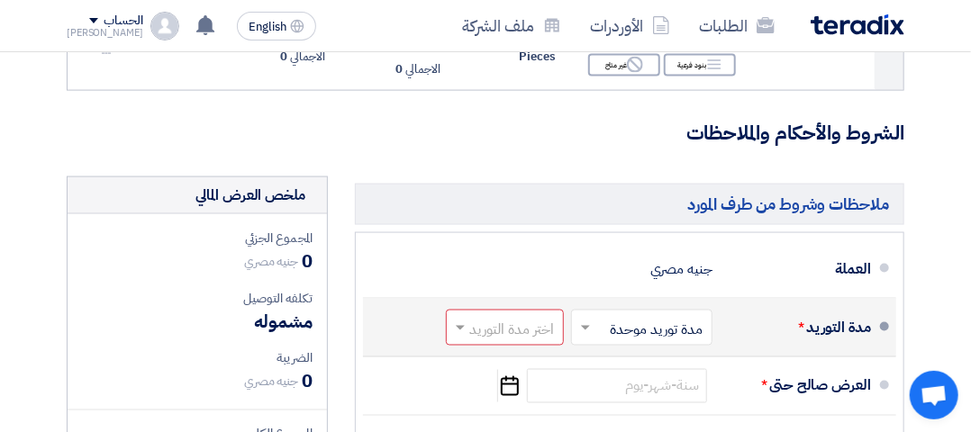
click at [937, 278] on section "تفاصيل الطلب # الكود/الموديل البيان/الوصف الكمية/العدد سعر الوحدة (EGP) الضرائب…" at bounding box center [485, 110] width 971 height 1617
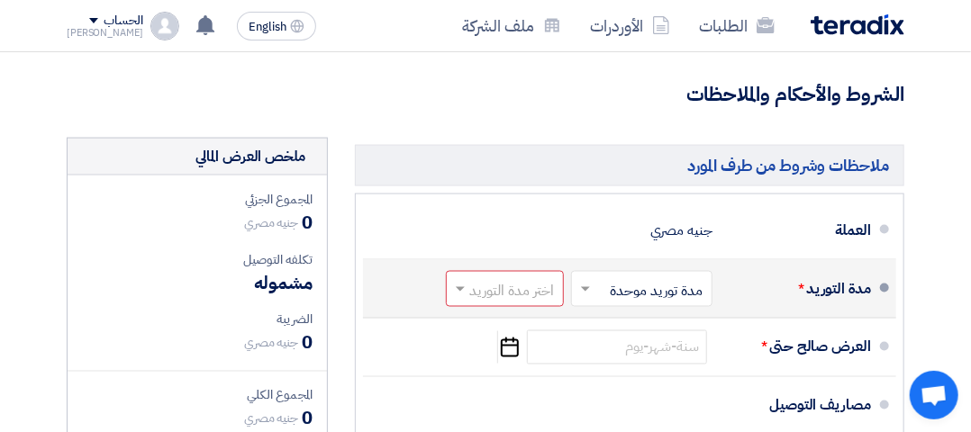
scroll to position [1151, 0]
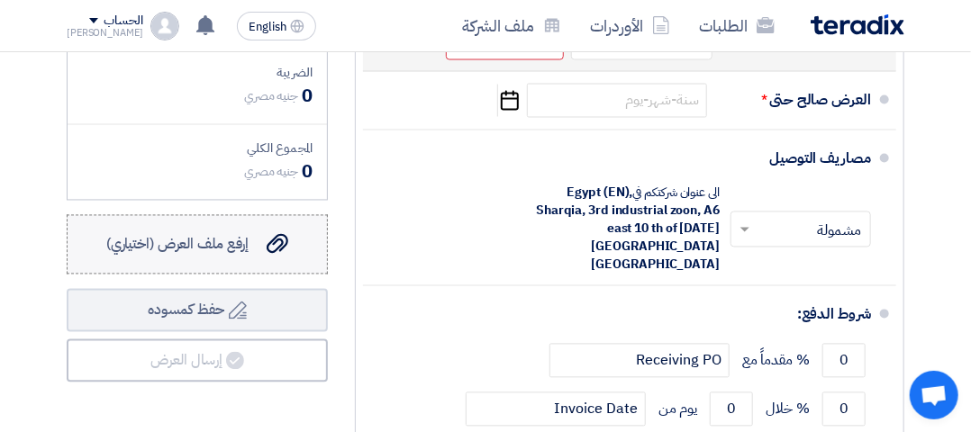
click at [241, 248] on span "إرفع ملف العرض (اختياري)" at bounding box center [177, 245] width 143 height 22
click at [0, 0] on input "إرفع ملف العرض (اختياري) إرفع ملف العرض (اختياري)" at bounding box center [0, 0] width 0 height 0
